Goal: Share content: Share content

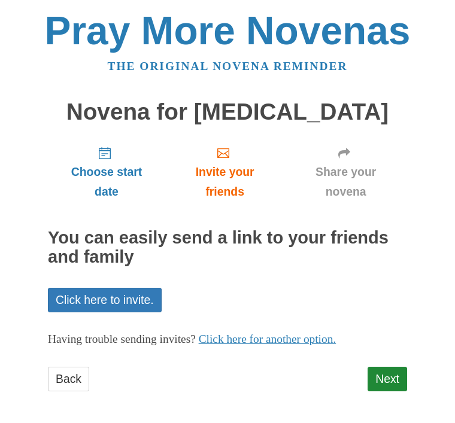
click at [391, 385] on link "Next" at bounding box center [386, 379] width 39 height 25
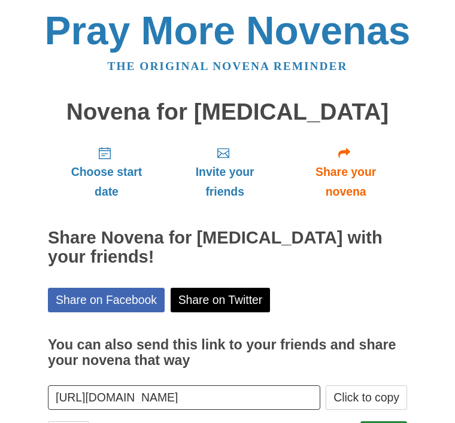
scroll to position [33, 0]
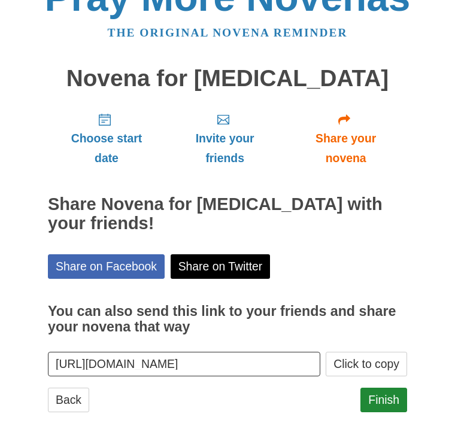
click at [128, 254] on link "Share on Facebook" at bounding box center [106, 266] width 117 height 25
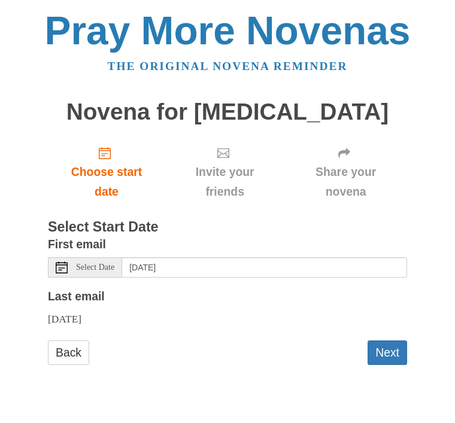
click at [390, 351] on button "Next" at bounding box center [386, 352] width 39 height 25
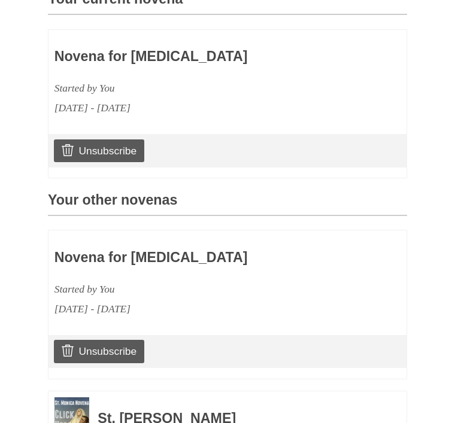
scroll to position [346, 0]
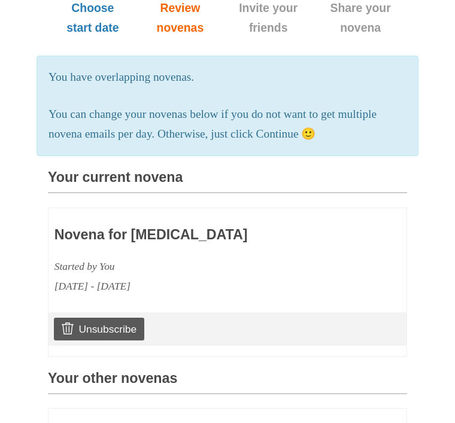
scroll to position [164, 0]
